Goal: Information Seeking & Learning: Learn about a topic

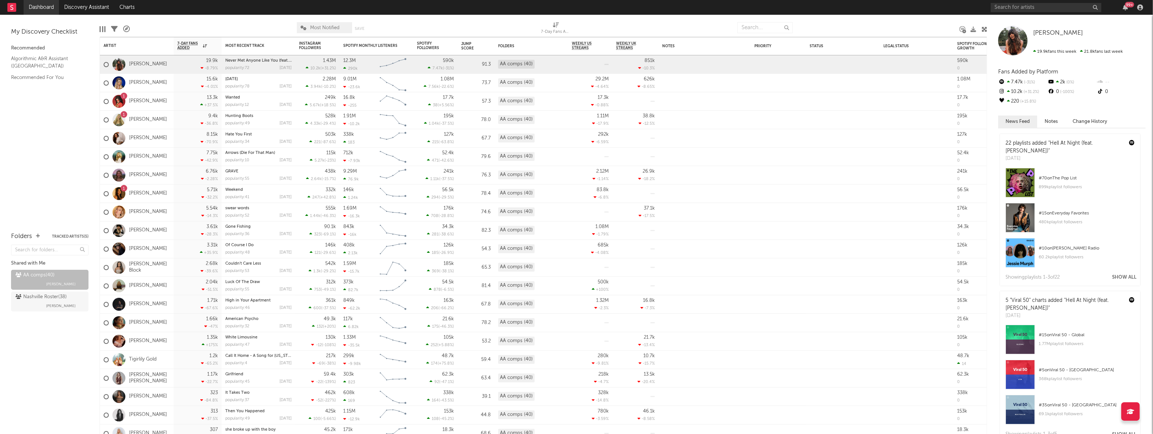
click at [44, 4] on link "Dashboard" at bounding box center [41, 7] width 35 height 15
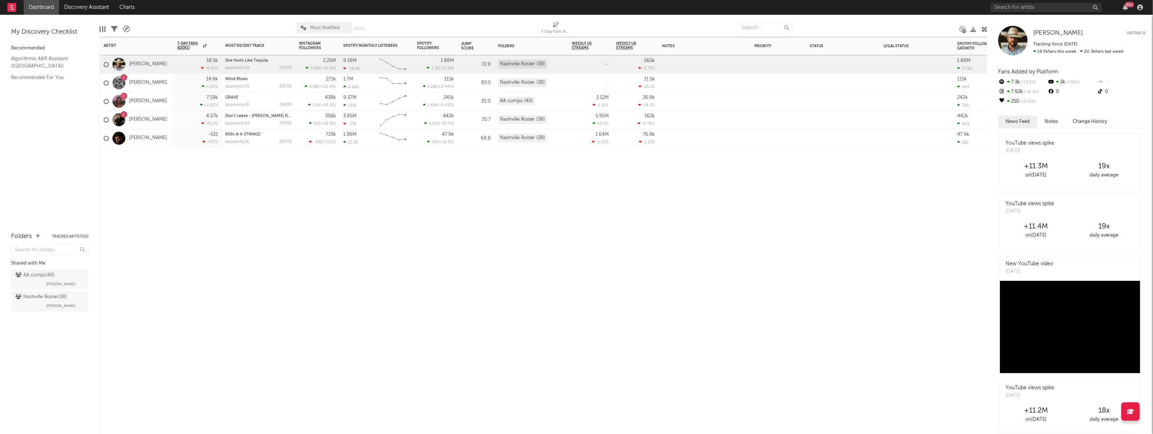
click at [182, 98] on div "7.19k +2.67 %" at bounding box center [197, 101] width 41 height 18
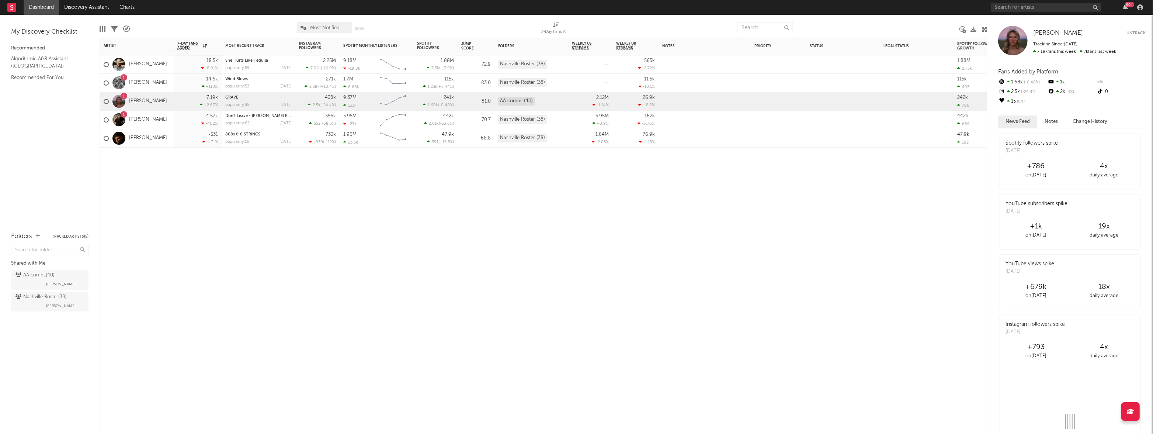
click at [177, 83] on div "14.6k +110 %" at bounding box center [198, 83] width 48 height 18
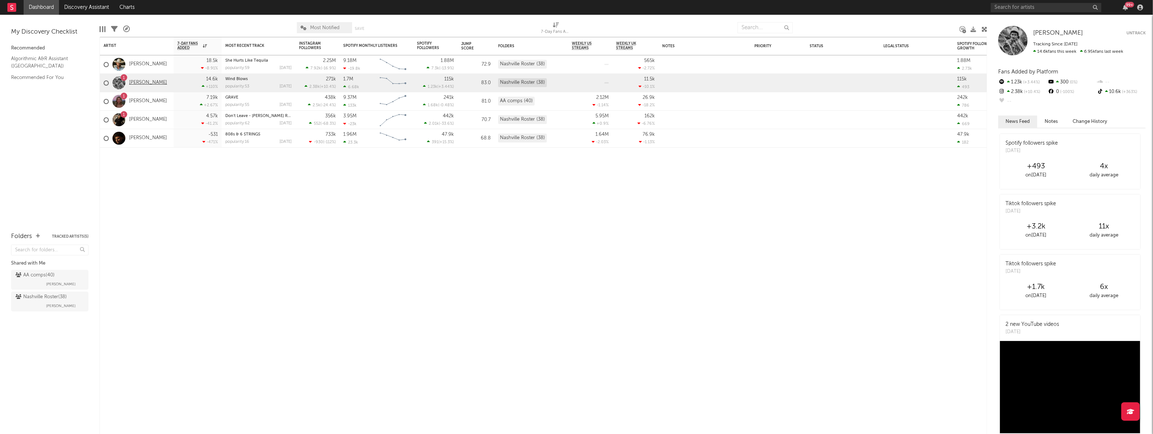
click at [140, 83] on link "[PERSON_NAME]" at bounding box center [148, 83] width 38 height 6
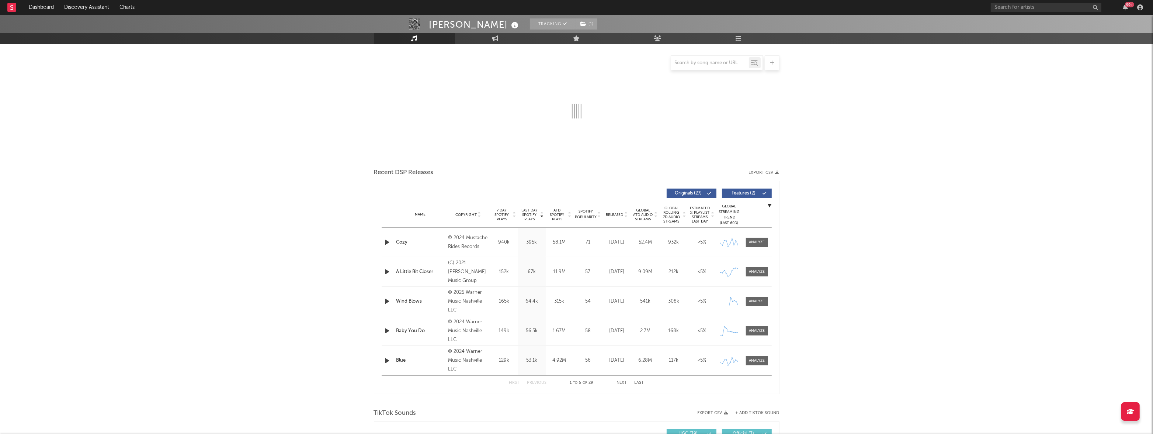
scroll to position [87, 0]
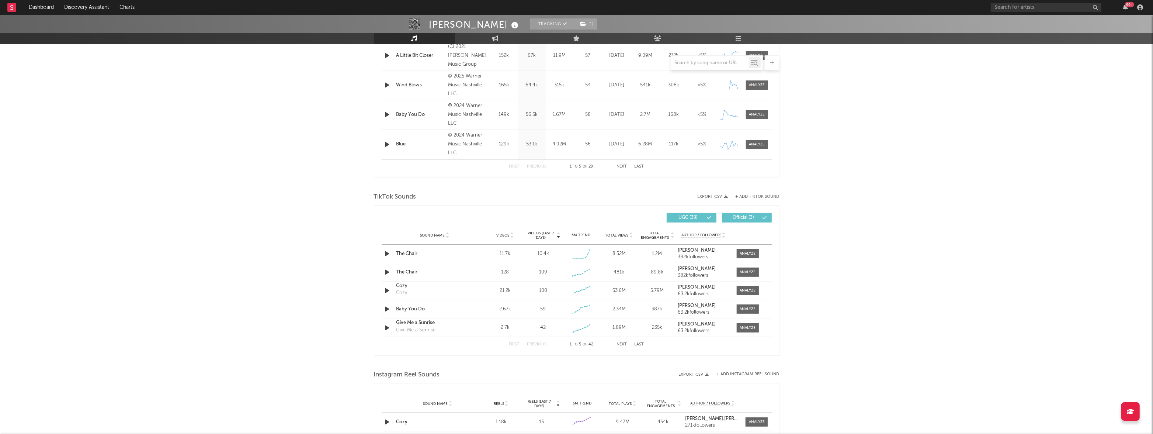
select select "6m"
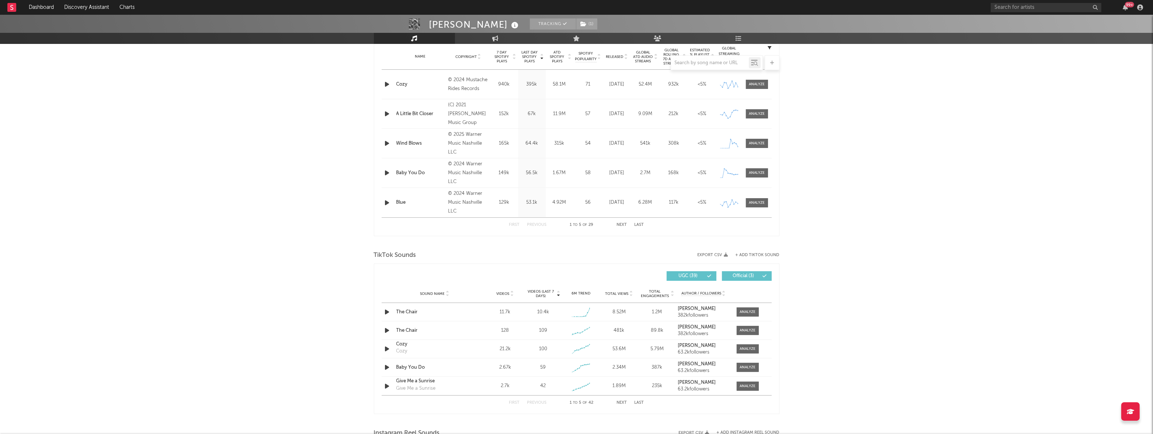
scroll to position [366, 0]
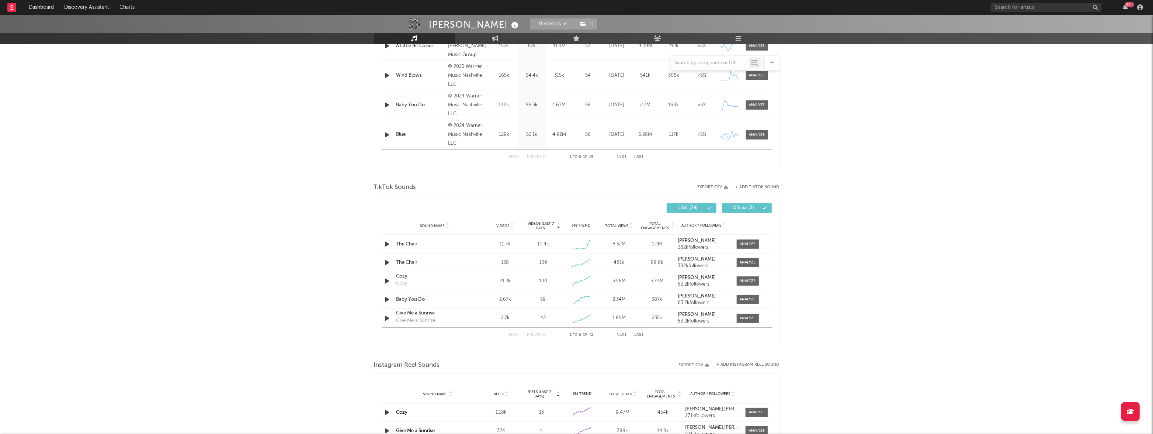
select select "6m"
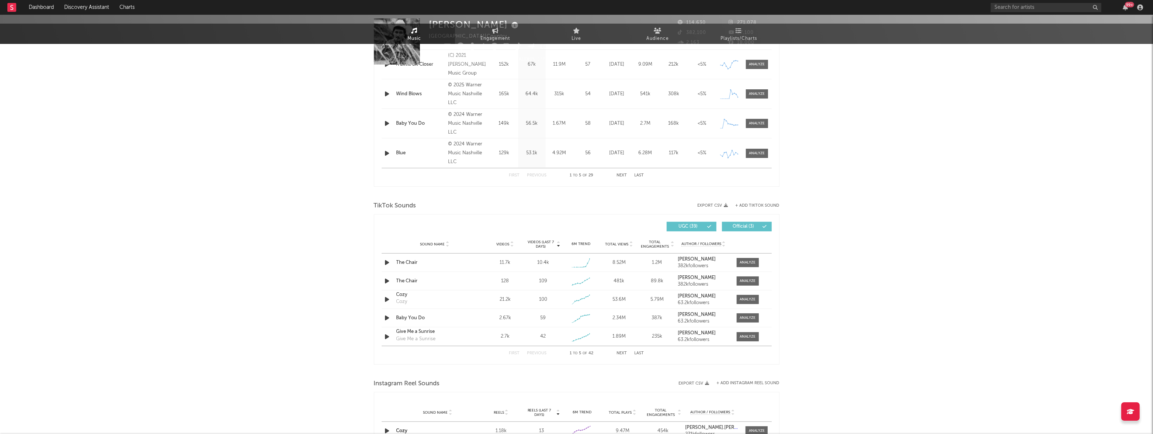
scroll to position [0, 0]
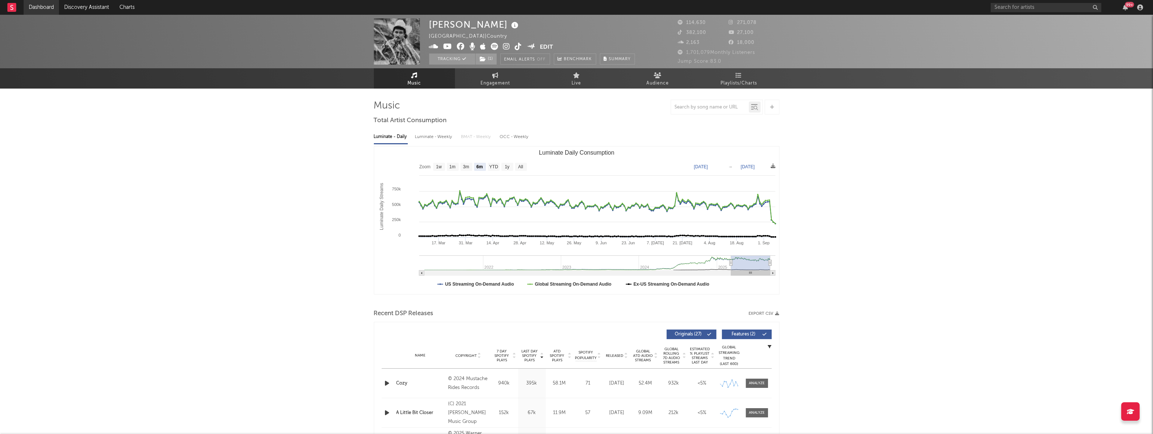
click at [35, 9] on link "Dashboard" at bounding box center [41, 7] width 35 height 15
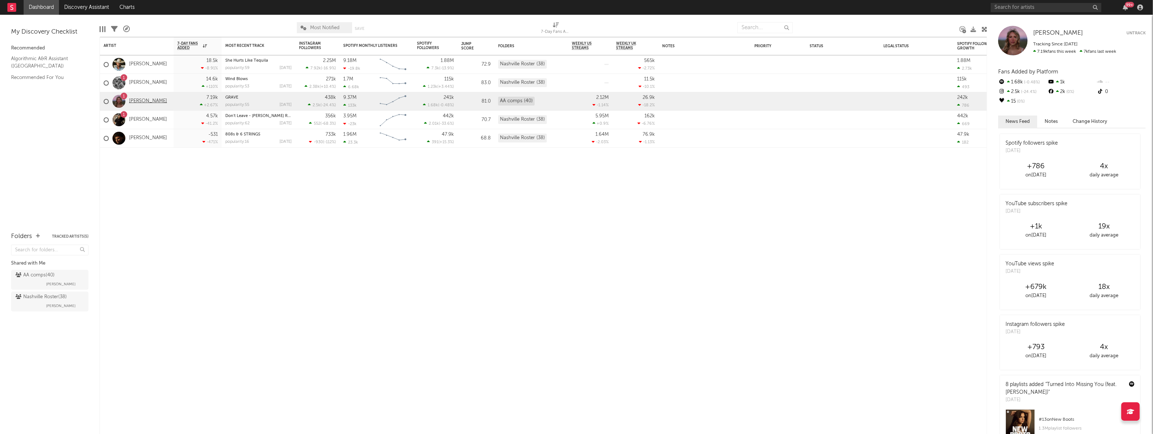
click at [139, 102] on link "[PERSON_NAME]" at bounding box center [148, 101] width 38 height 6
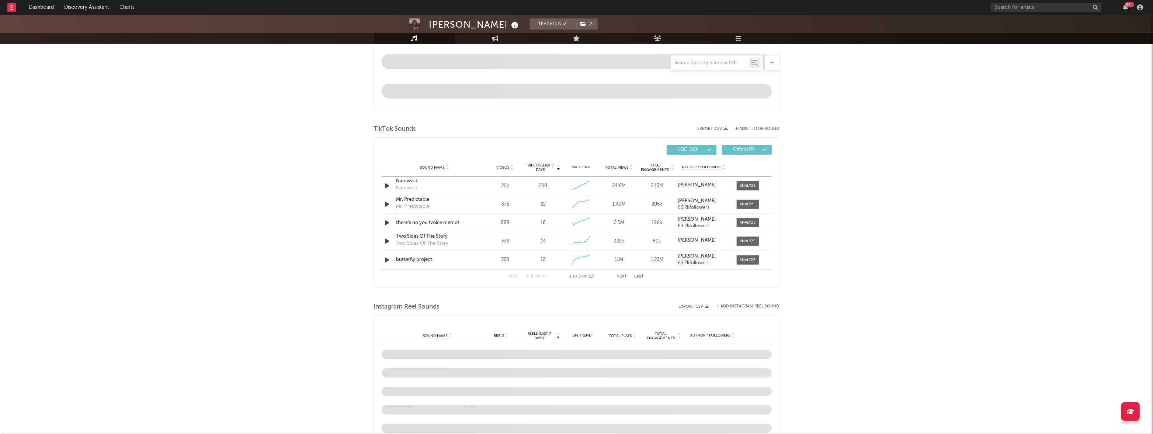
scroll to position [378, 0]
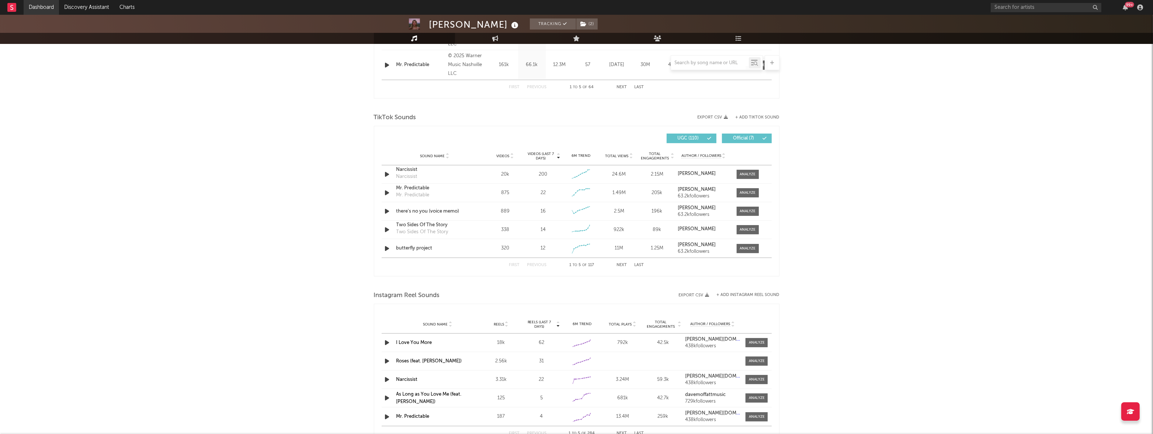
click at [37, 9] on link "Dashboard" at bounding box center [41, 7] width 35 height 15
